Goal: Browse casually: Explore the website without a specific task or goal

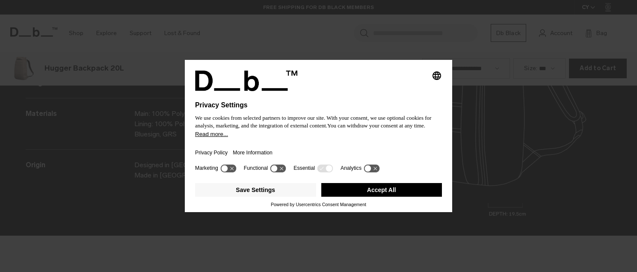
scroll to position [1089, 0]
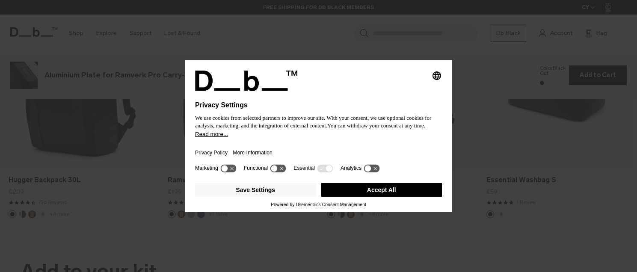
scroll to position [1089, 0]
